Goal: Check status: Check status

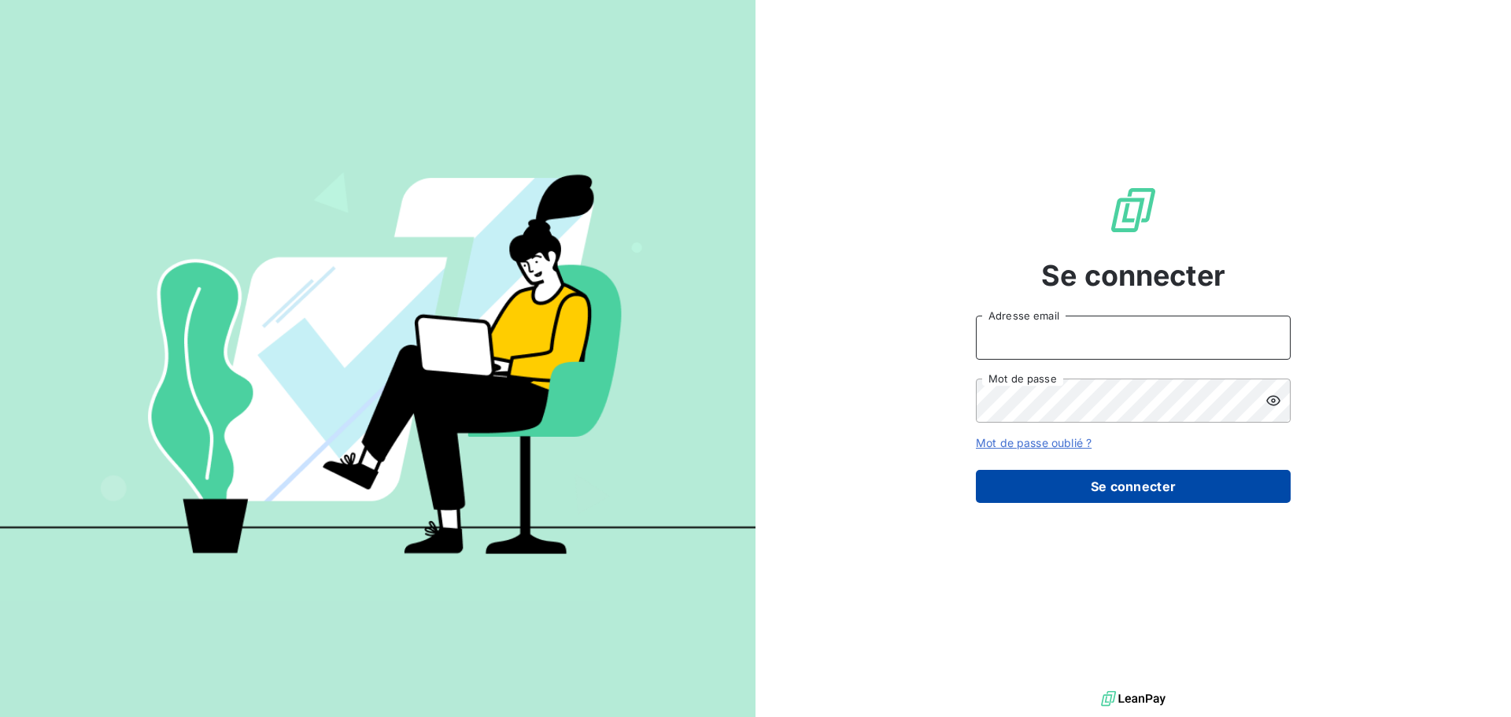
type input "[EMAIL_ADDRESS][DOMAIN_NAME]"
click at [1126, 490] on button "Se connecter" at bounding box center [1133, 486] width 315 height 33
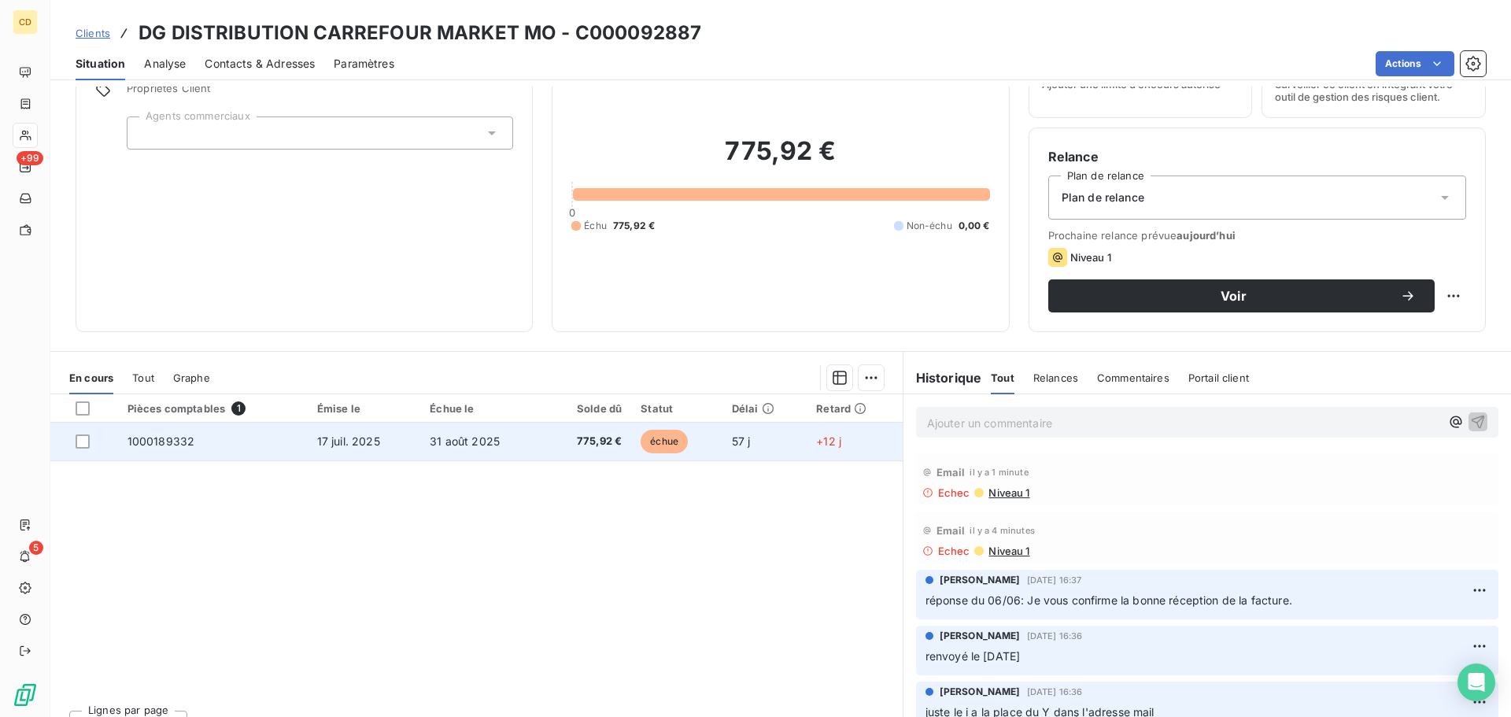
click at [340, 443] on span "17 juil. 2025" at bounding box center [348, 441] width 63 height 13
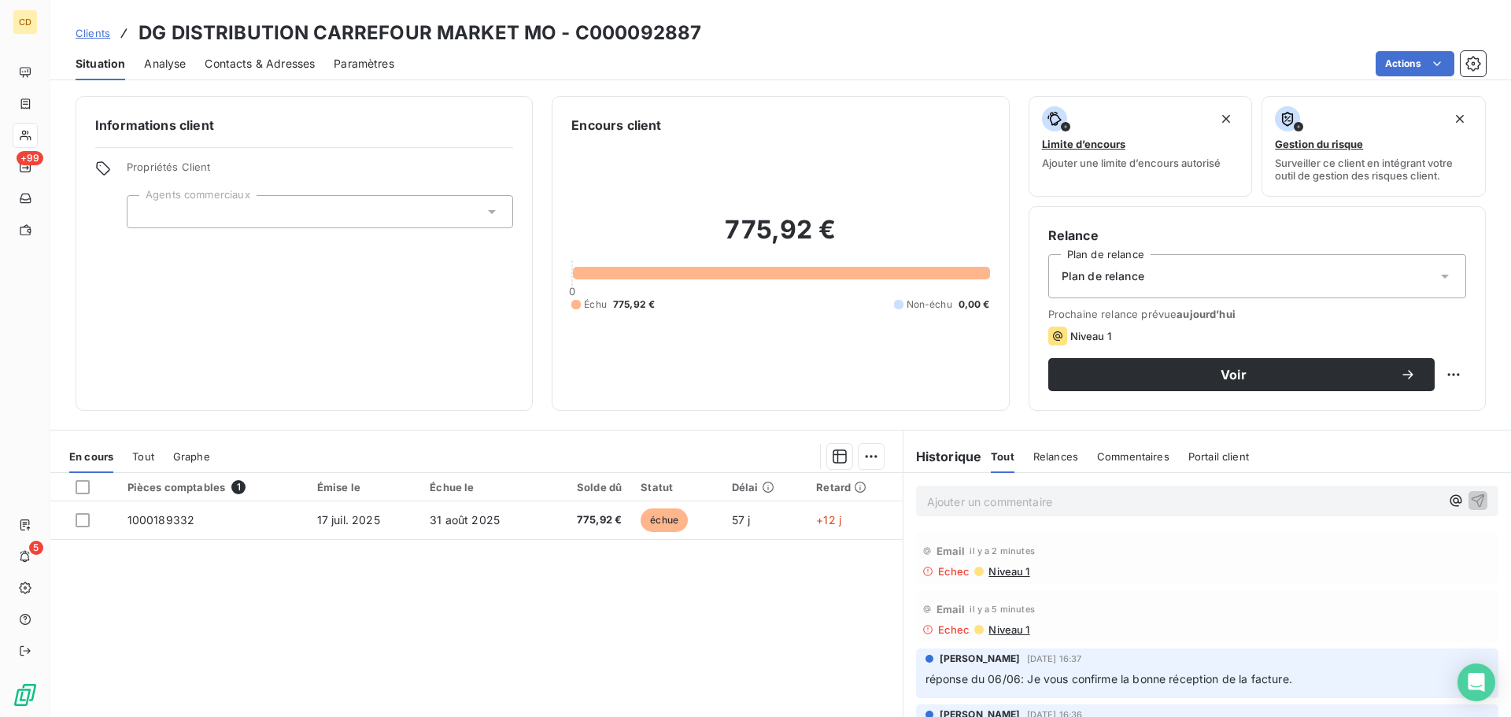
click at [227, 65] on span "Contacts & Adresses" at bounding box center [260, 64] width 110 height 16
